Goal: Information Seeking & Learning: Learn about a topic

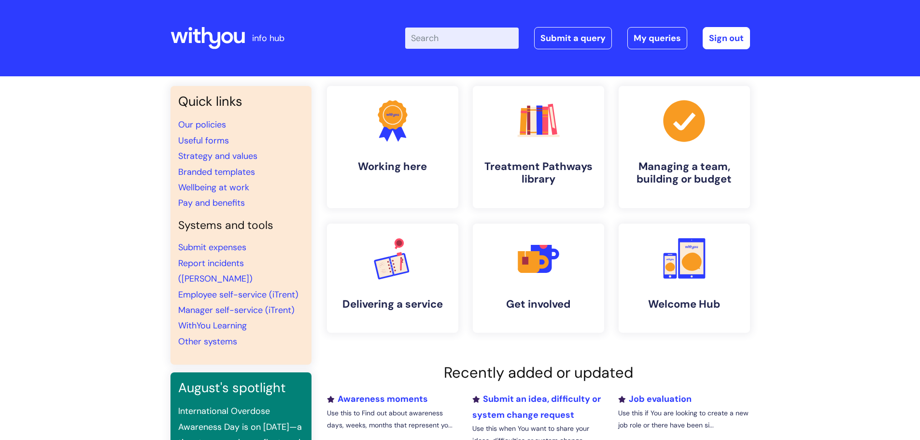
click at [428, 35] on input "Enter your search term here..." at bounding box center [462, 38] width 114 height 21
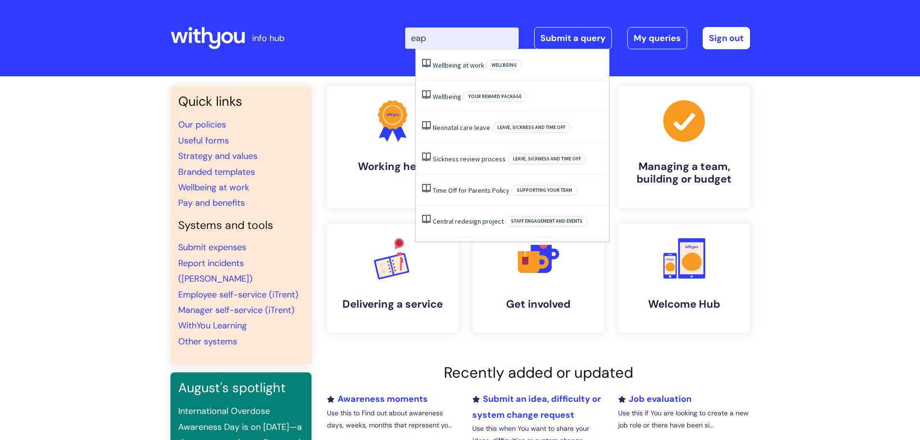
type input "eap"
click button "Search" at bounding box center [0, 0] width 0 height 0
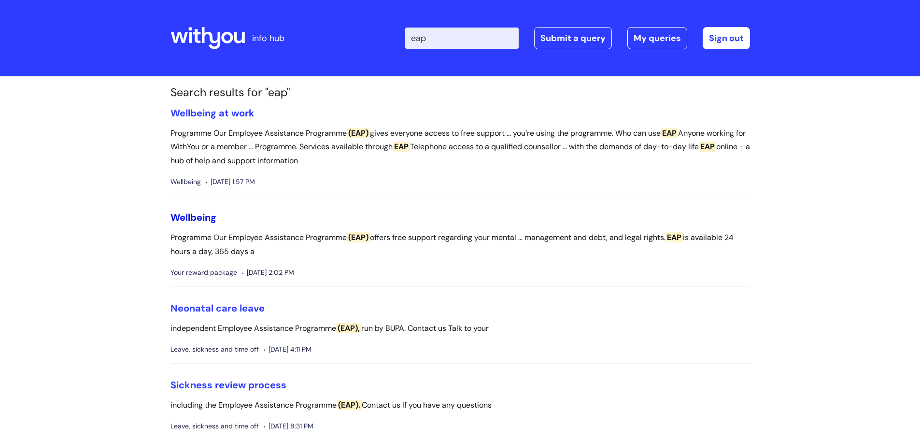
click at [193, 218] on link "Wellbeing" at bounding box center [194, 217] width 46 height 13
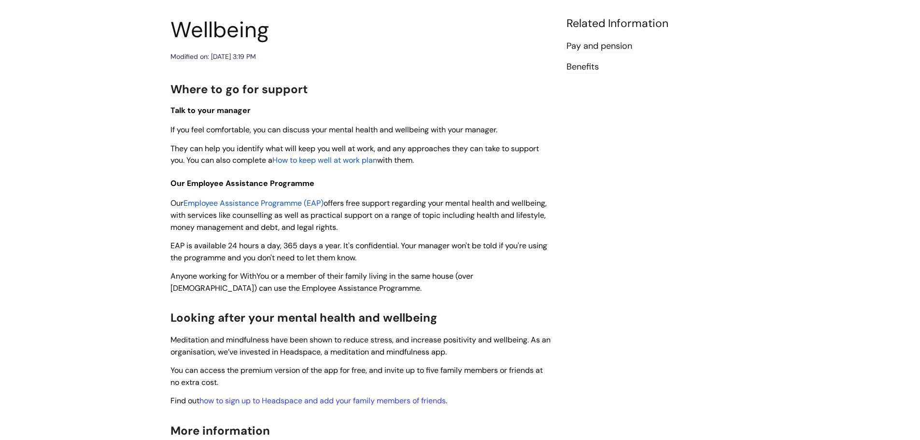
scroll to position [97, 0]
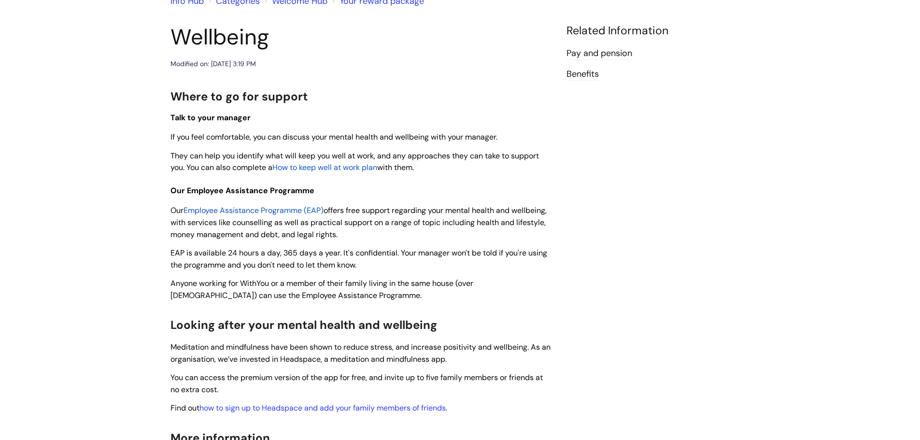
click at [240, 210] on span "Employee Assistance Programme (EAP)" at bounding box center [254, 210] width 140 height 10
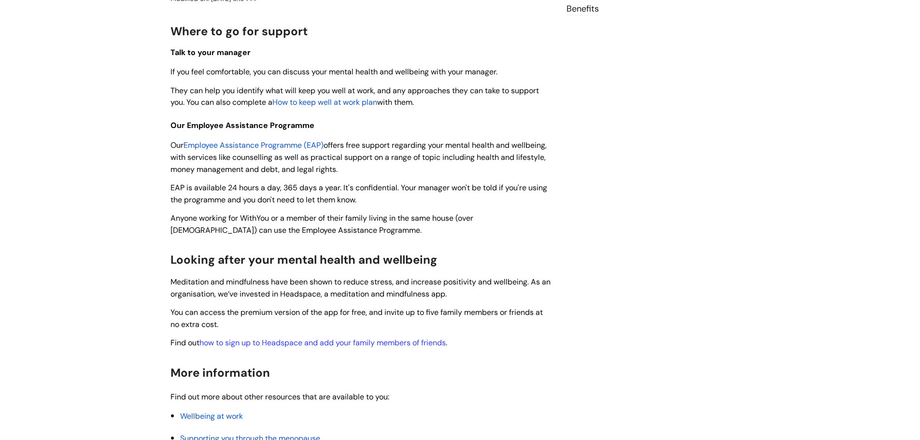
scroll to position [97, 0]
